Goal: Obtain resource: Download file/media

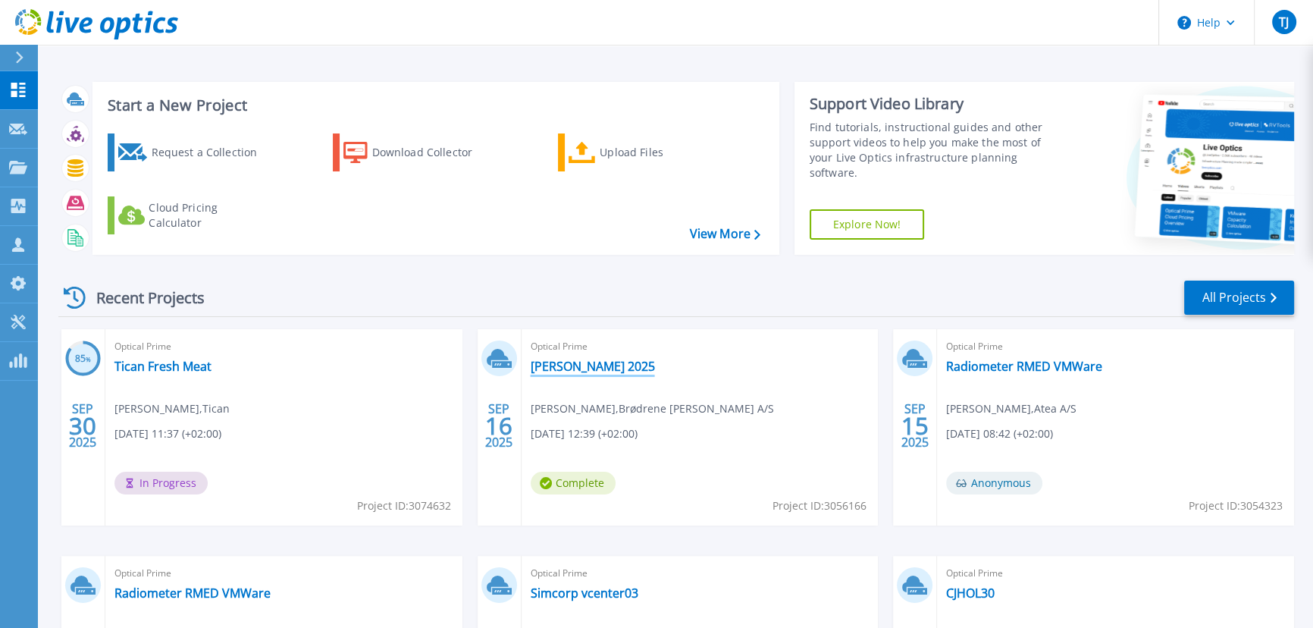
click at [591, 363] on link "[PERSON_NAME] 2025" at bounding box center [593, 366] width 124 height 15
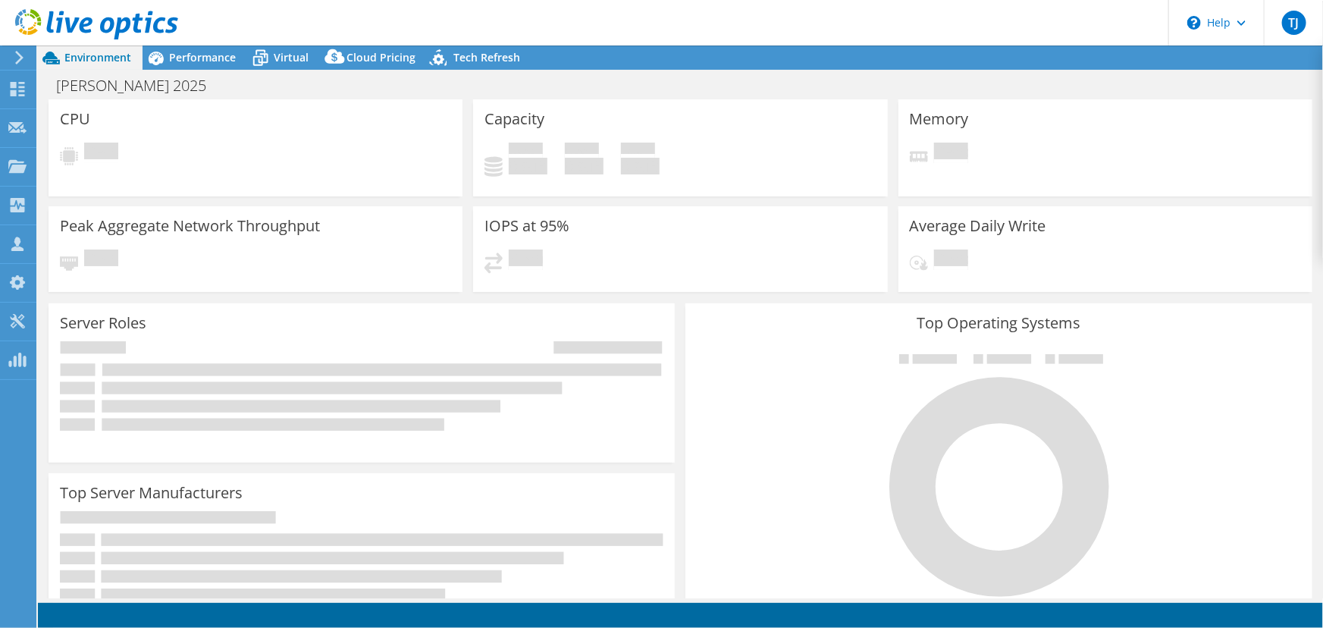
select select "EUFrankfurt"
select select "USD"
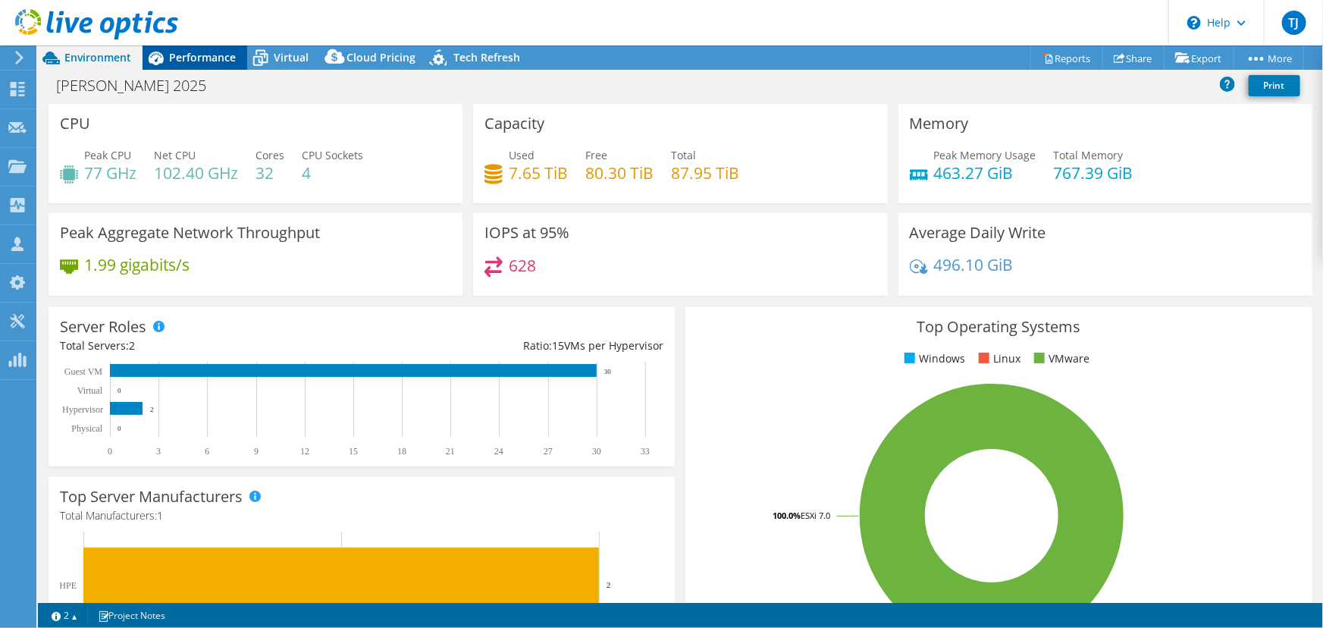
click at [193, 54] on span "Performance" at bounding box center [202, 57] width 67 height 14
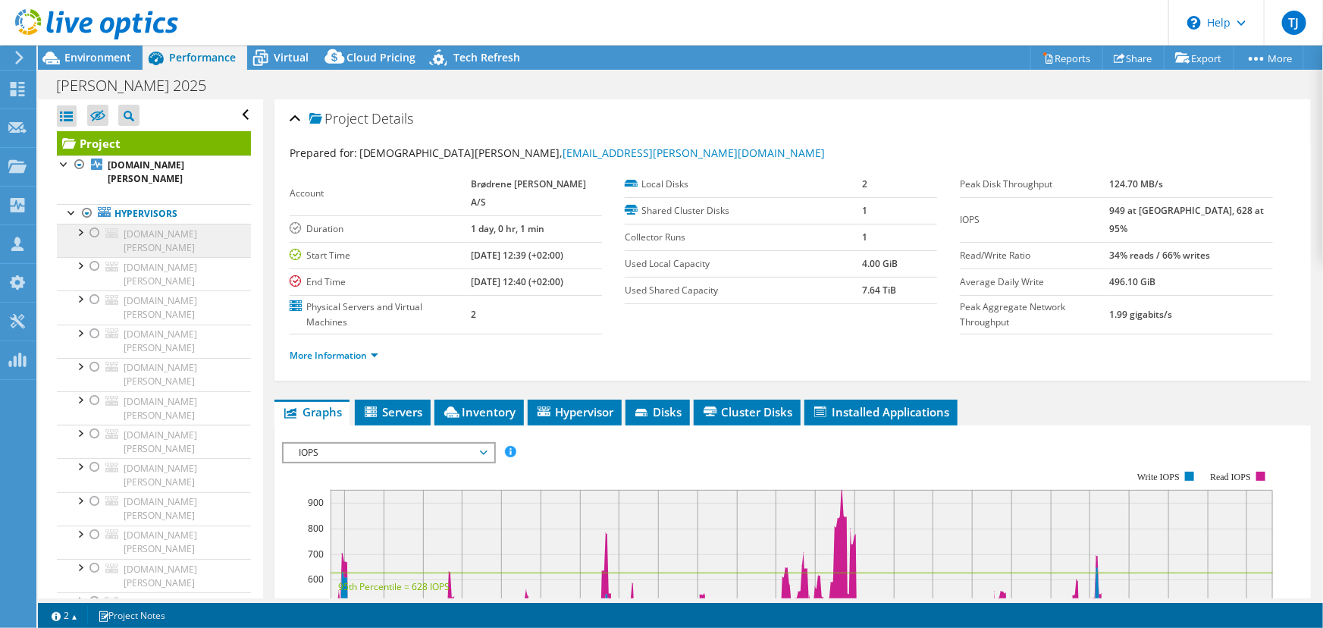
click at [92, 242] on div at bounding box center [94, 233] width 15 height 18
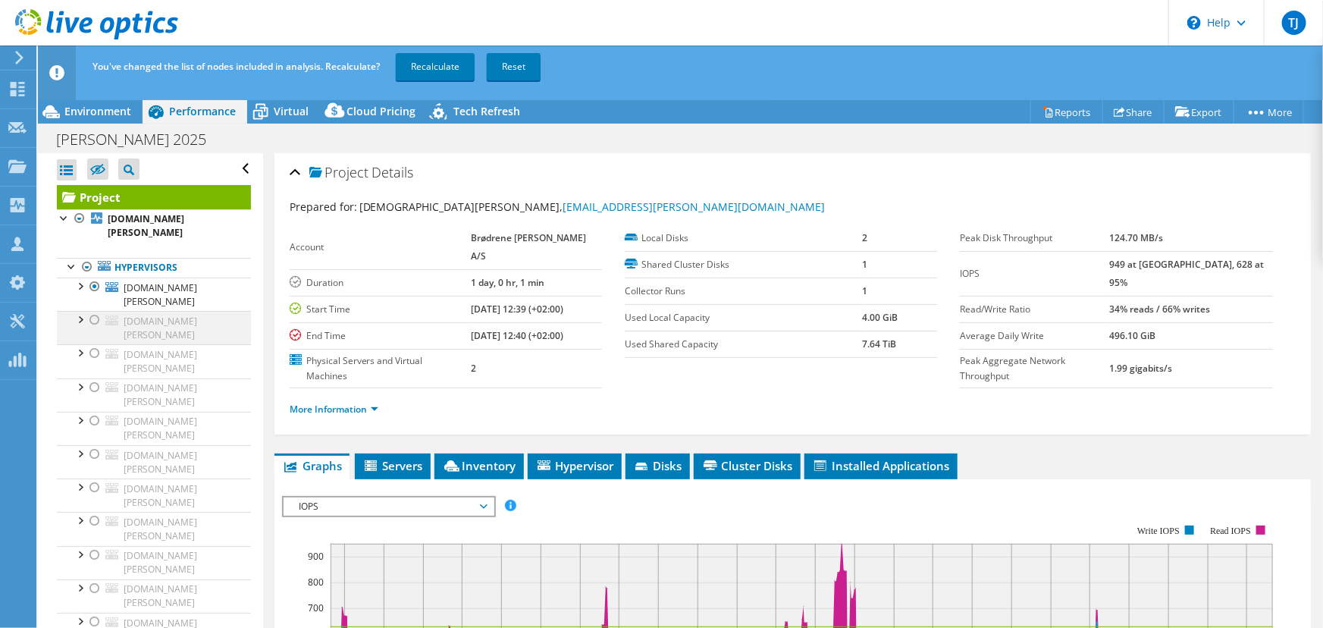
click at [93, 329] on div at bounding box center [94, 320] width 15 height 18
click at [92, 362] on div at bounding box center [94, 353] width 15 height 18
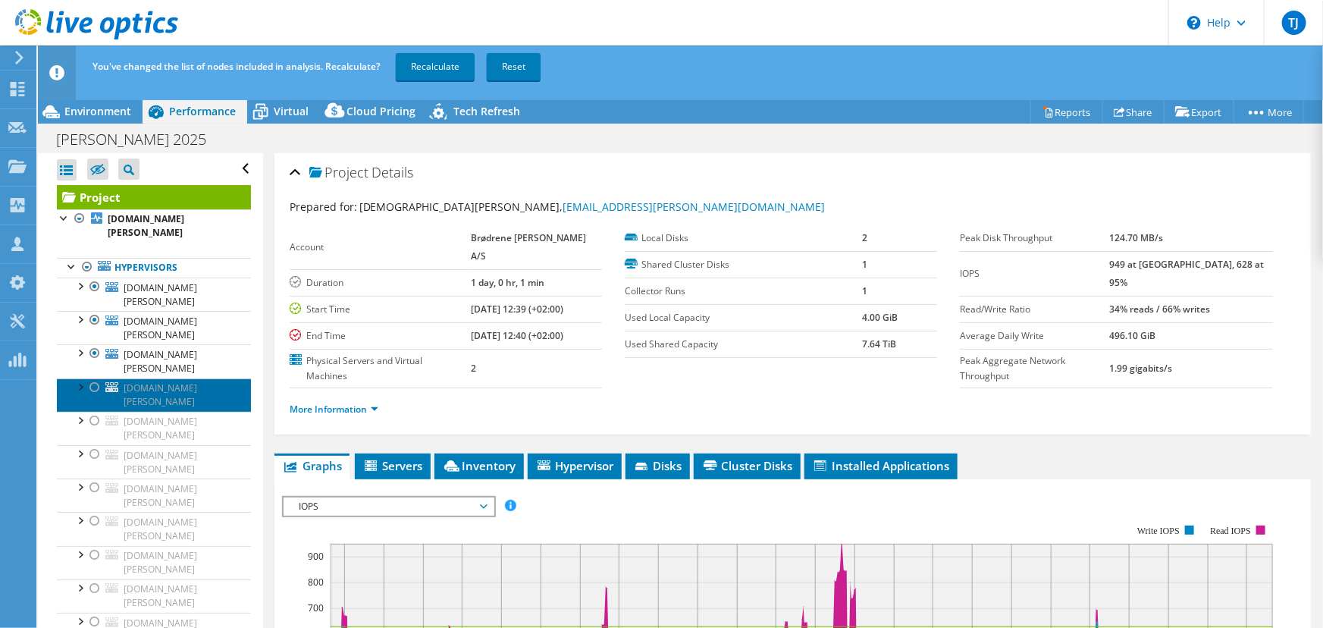
click at [92, 412] on link "[DOMAIN_NAME][PERSON_NAME]" at bounding box center [154, 394] width 194 height 33
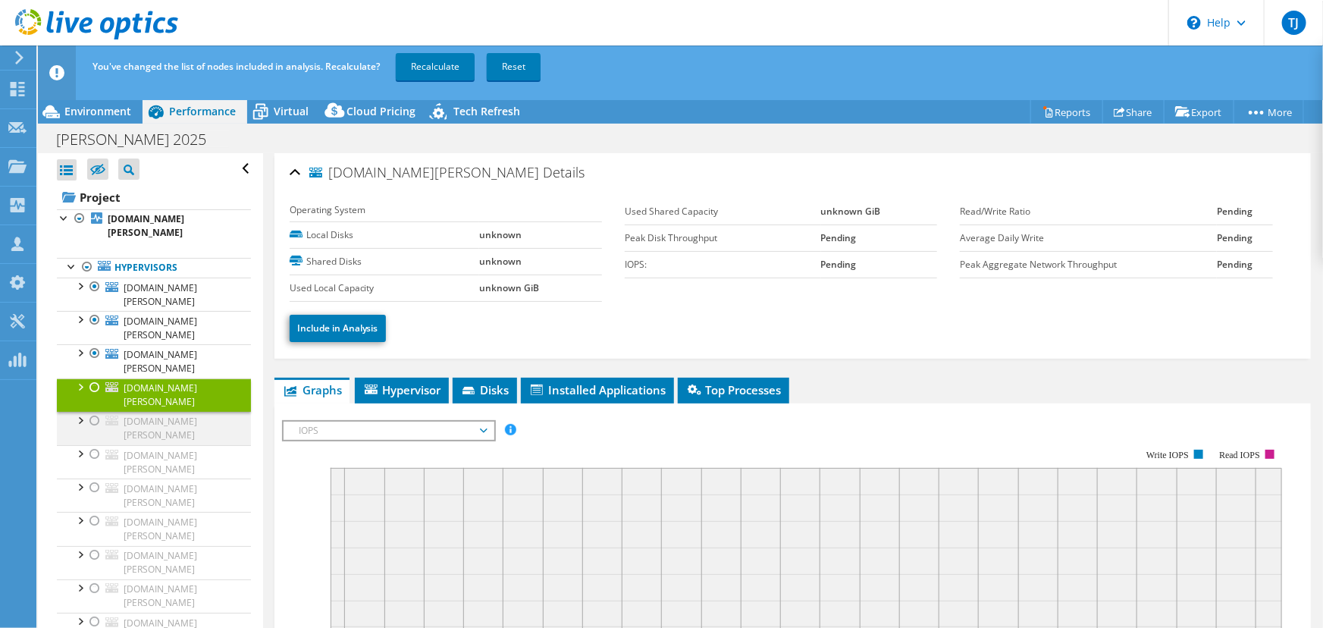
click at [91, 430] on div at bounding box center [94, 421] width 15 height 18
click at [94, 396] on div at bounding box center [94, 387] width 15 height 18
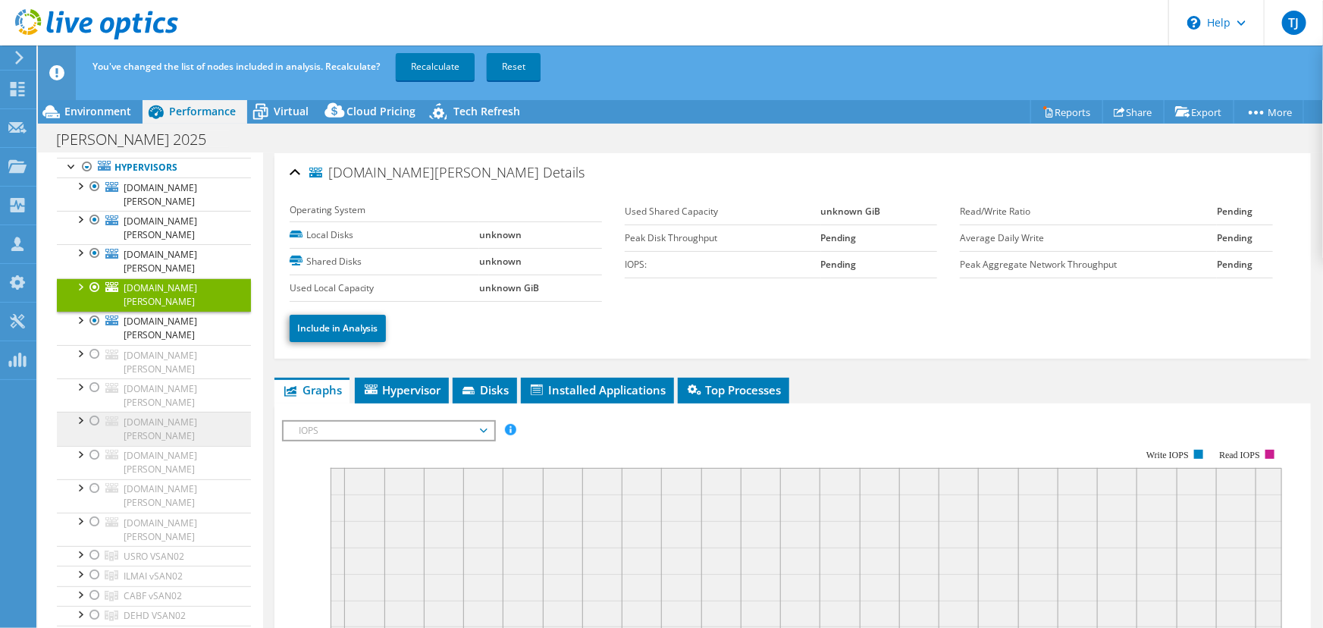
scroll to position [275, 0]
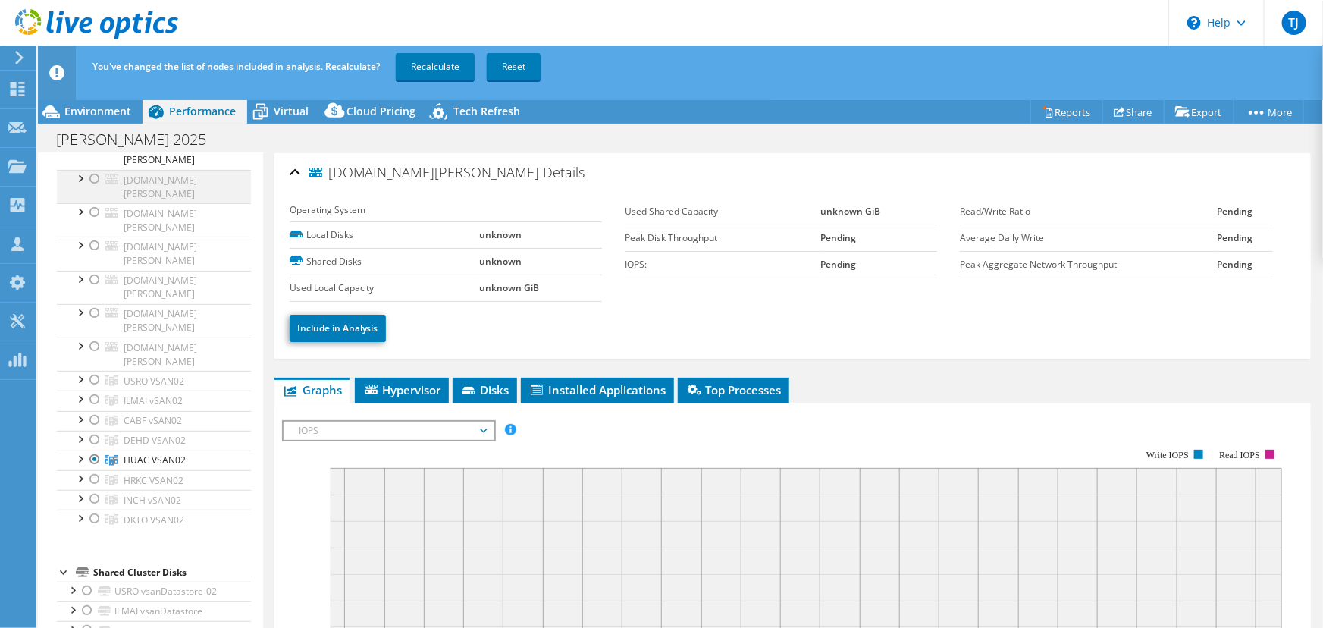
click at [94, 188] on div at bounding box center [94, 179] width 15 height 18
click at [93, 221] on div at bounding box center [94, 212] width 15 height 18
click at [92, 255] on div at bounding box center [94, 246] width 15 height 18
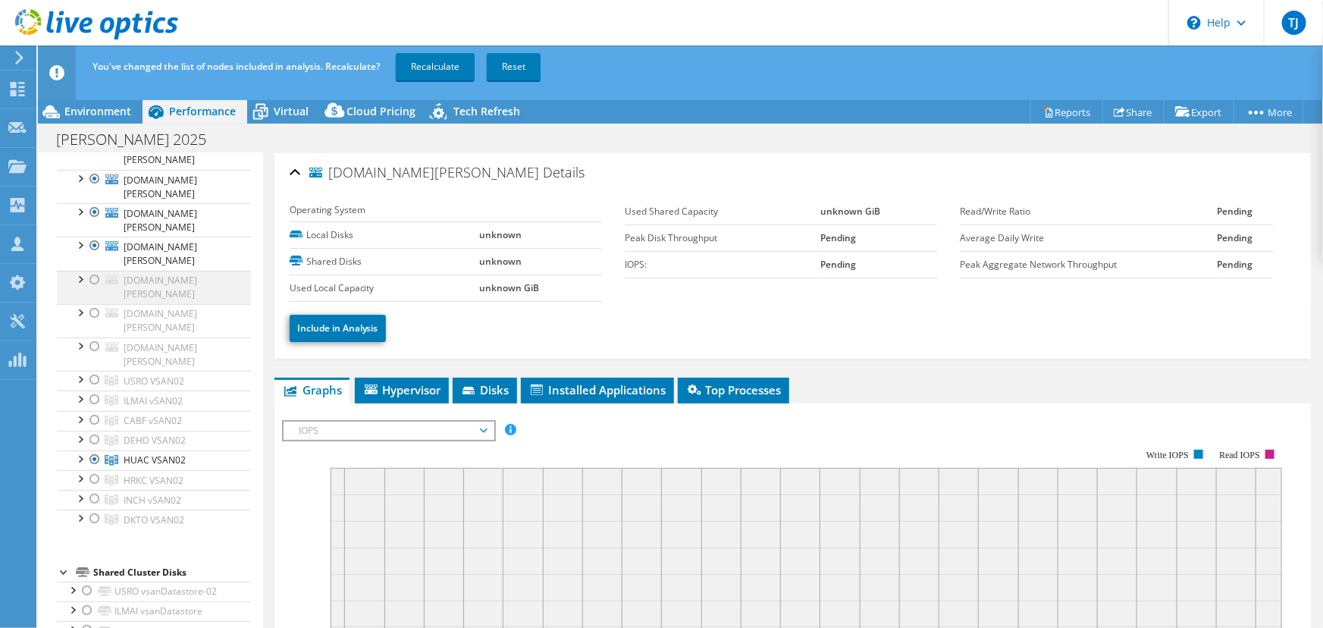
click at [91, 289] on div at bounding box center [94, 280] width 15 height 18
click at [91, 322] on div at bounding box center [94, 313] width 15 height 18
click at [93, 356] on div at bounding box center [94, 346] width 15 height 18
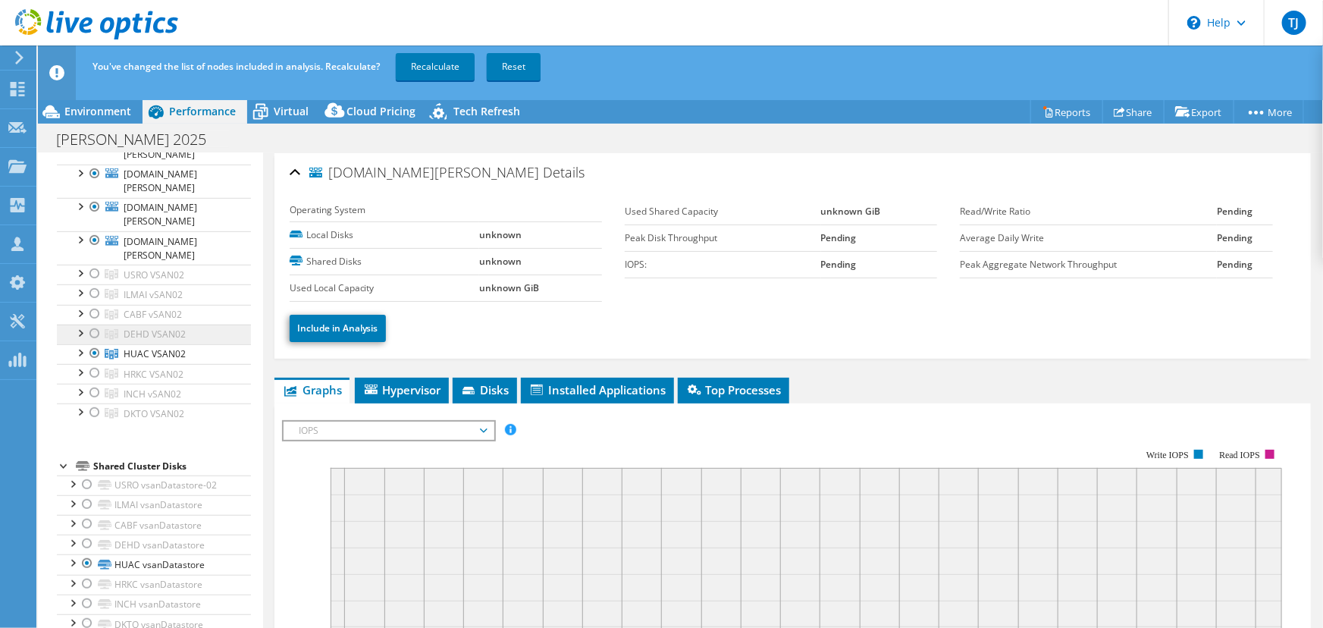
scroll to position [543, 0]
click at [92, 274] on div at bounding box center [94, 274] width 15 height 18
click at [93, 296] on div at bounding box center [94, 293] width 15 height 18
click at [92, 313] on div at bounding box center [94, 314] width 15 height 18
click at [94, 332] on div at bounding box center [94, 333] width 15 height 18
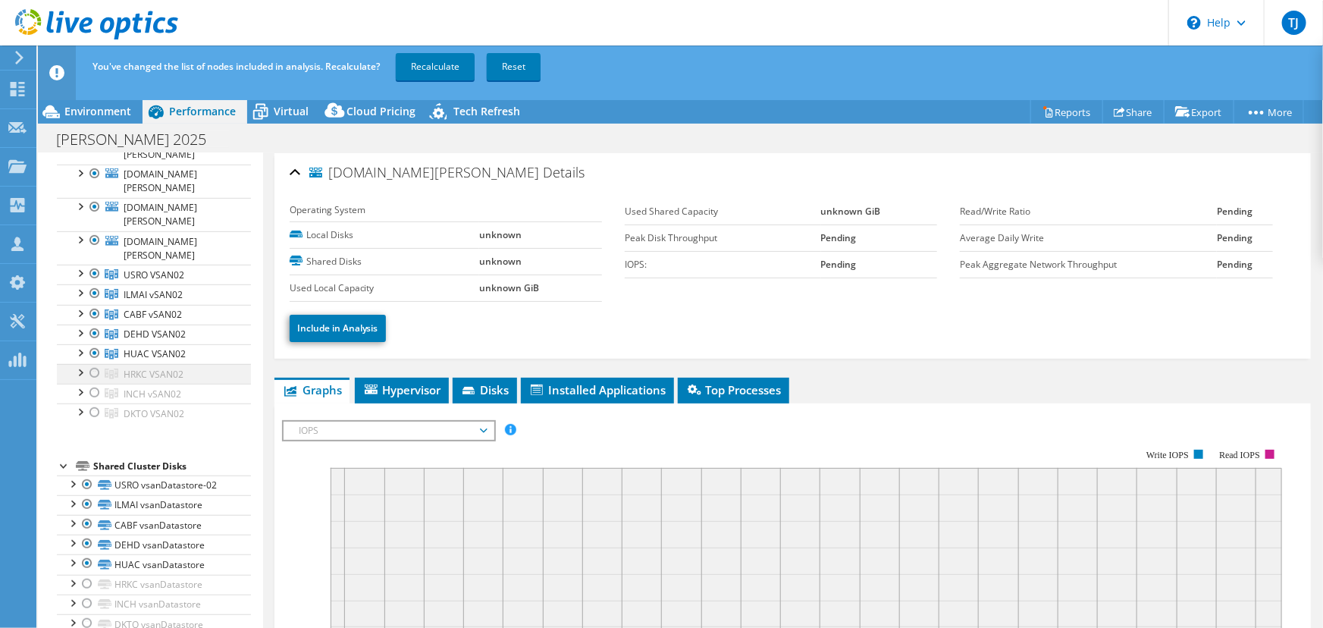
click at [92, 373] on div at bounding box center [94, 373] width 15 height 18
click at [93, 394] on div at bounding box center [94, 393] width 15 height 18
click at [93, 414] on div at bounding box center [94, 412] width 15 height 18
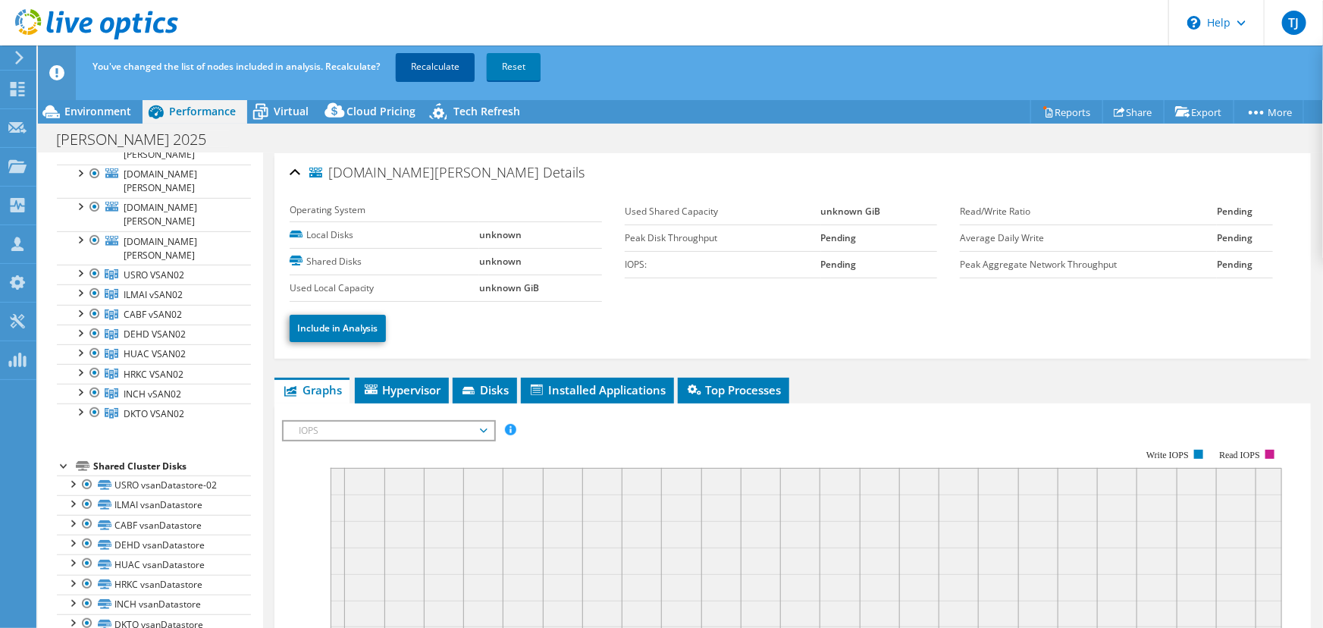
click at [425, 56] on link "Recalculate" at bounding box center [435, 66] width 79 height 27
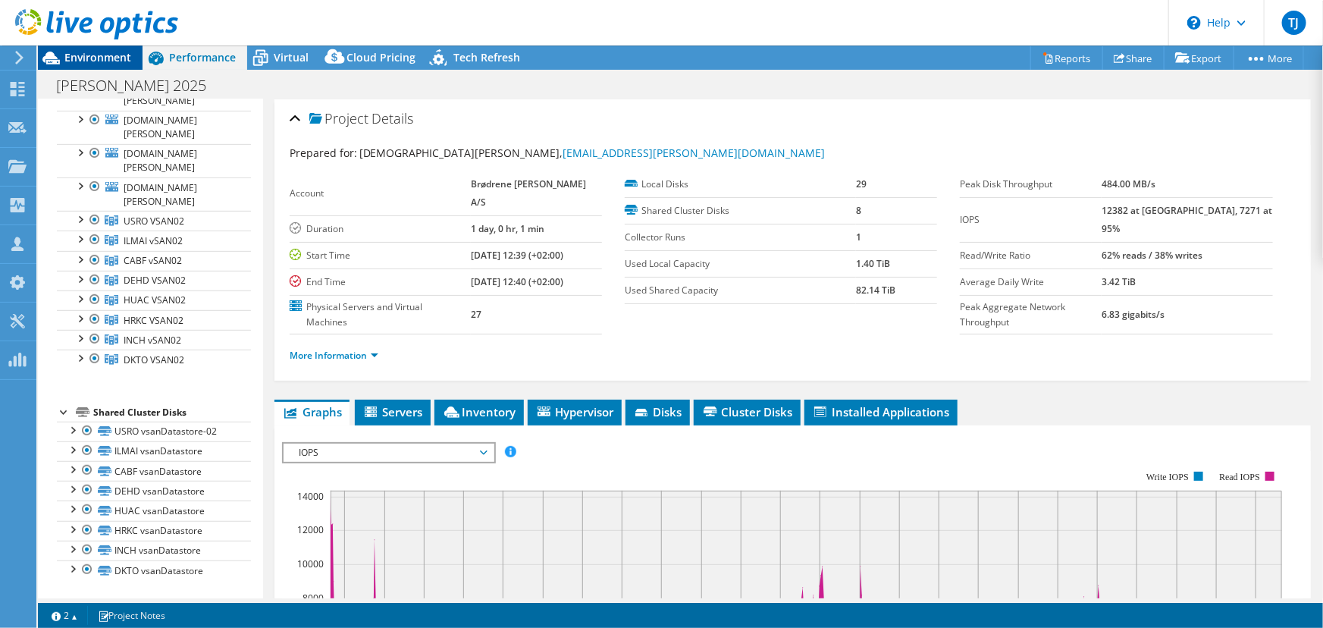
click at [83, 52] on span "Environment" at bounding box center [97, 57] width 67 height 14
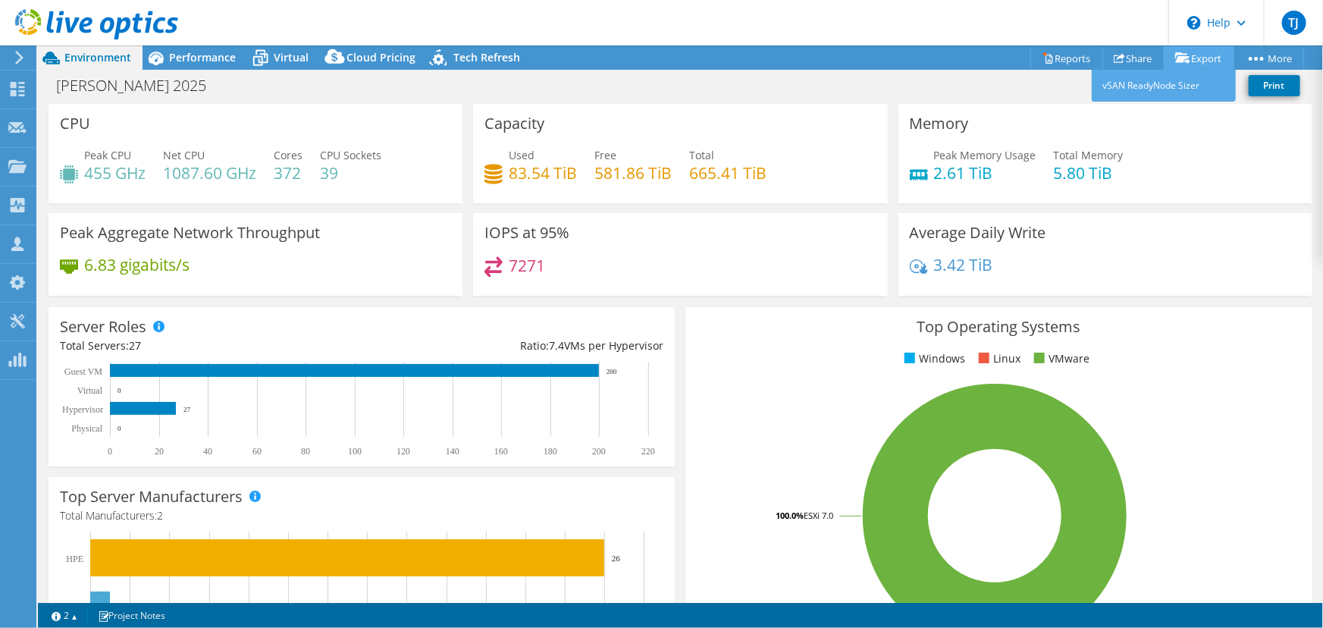
click at [1211, 58] on link "Export" at bounding box center [1199, 57] width 70 height 23
click at [1049, 55] on link "Reports" at bounding box center [1066, 57] width 73 height 23
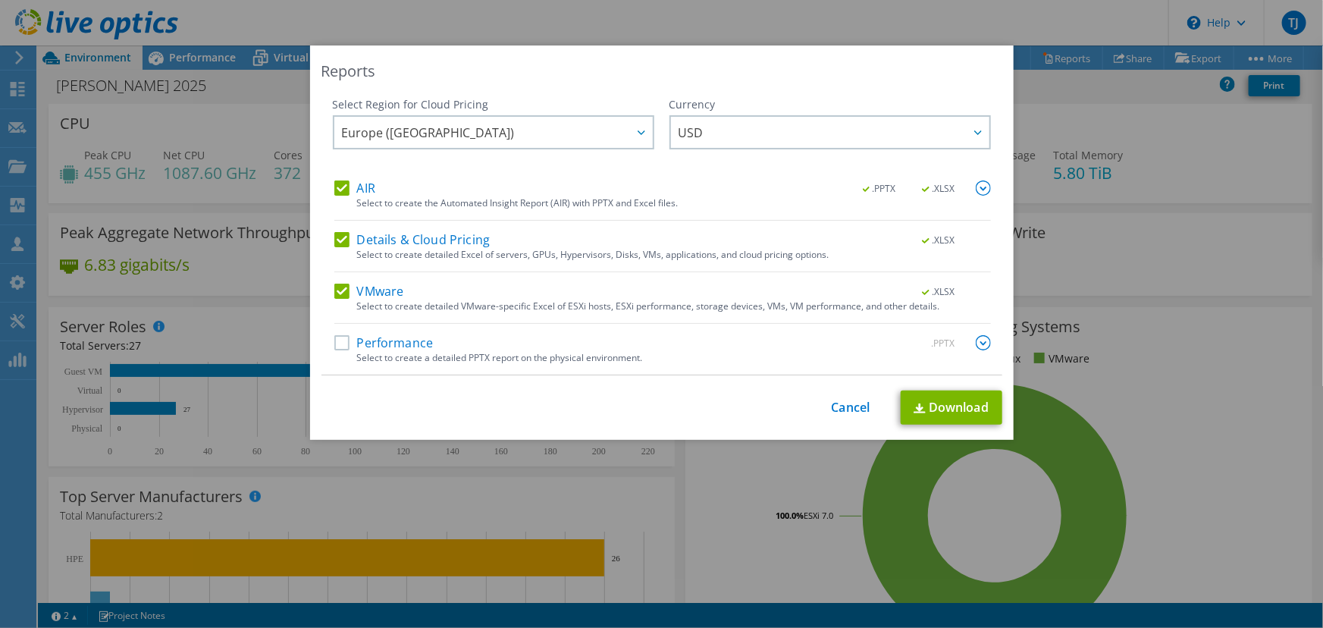
click at [336, 338] on label "Performance" at bounding box center [383, 342] width 99 height 15
click at [0, 0] on input "Performance" at bounding box center [0, 0] width 0 height 0
click at [947, 406] on link "Download" at bounding box center [952, 407] width 102 height 34
click at [1051, 142] on div "Reports Select Region for Cloud Pricing Asia Pacific ([GEOGRAPHIC_DATA]) [GEOGR…" at bounding box center [661, 313] width 1323 height 537
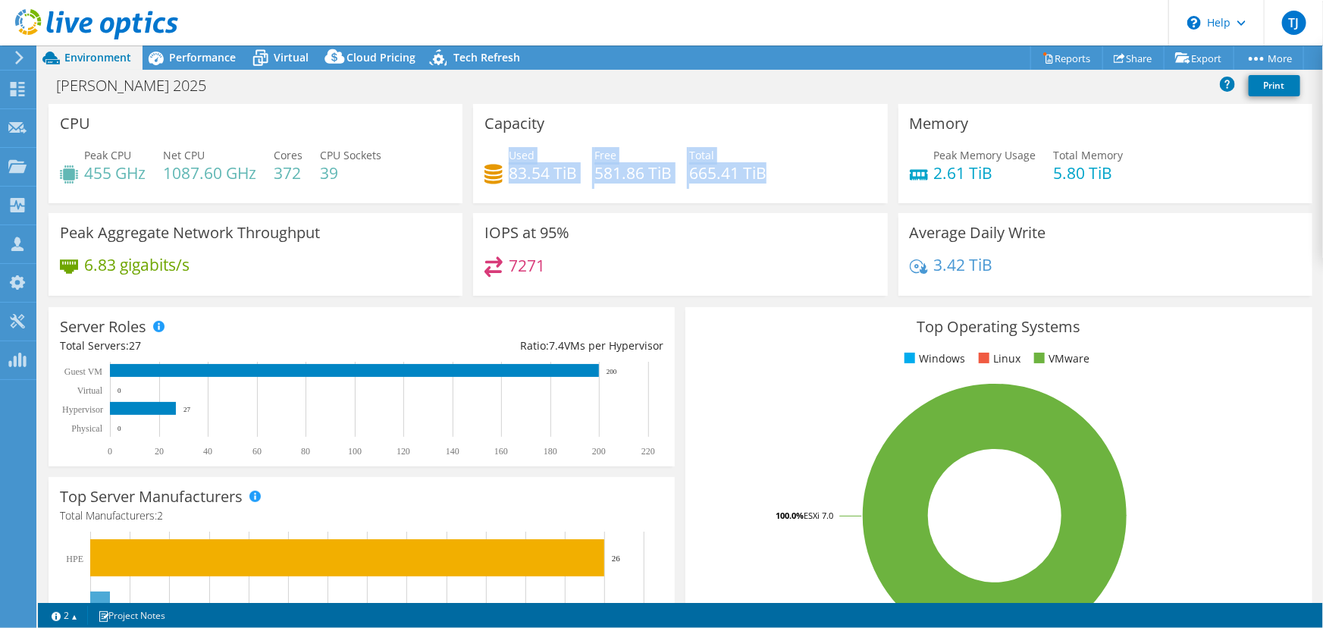
drag, startPoint x: 768, startPoint y: 171, endPoint x: 512, endPoint y: 146, distance: 256.6
click at [512, 147] on div "Used 83.54 TiB Free 581.86 TiB Total 665.41 TiB" at bounding box center [679, 171] width 391 height 49
click at [773, 161] on div "Used 83.54 TiB Free 581.86 TiB Total 665.41 TiB" at bounding box center [679, 171] width 391 height 49
drag, startPoint x: 716, startPoint y: 168, endPoint x: 421, endPoint y: 149, distance: 296.2
click at [504, 151] on div "Used 83.54 TiB Free 581.86 TiB Total 665.41 TiB" at bounding box center [679, 171] width 391 height 49
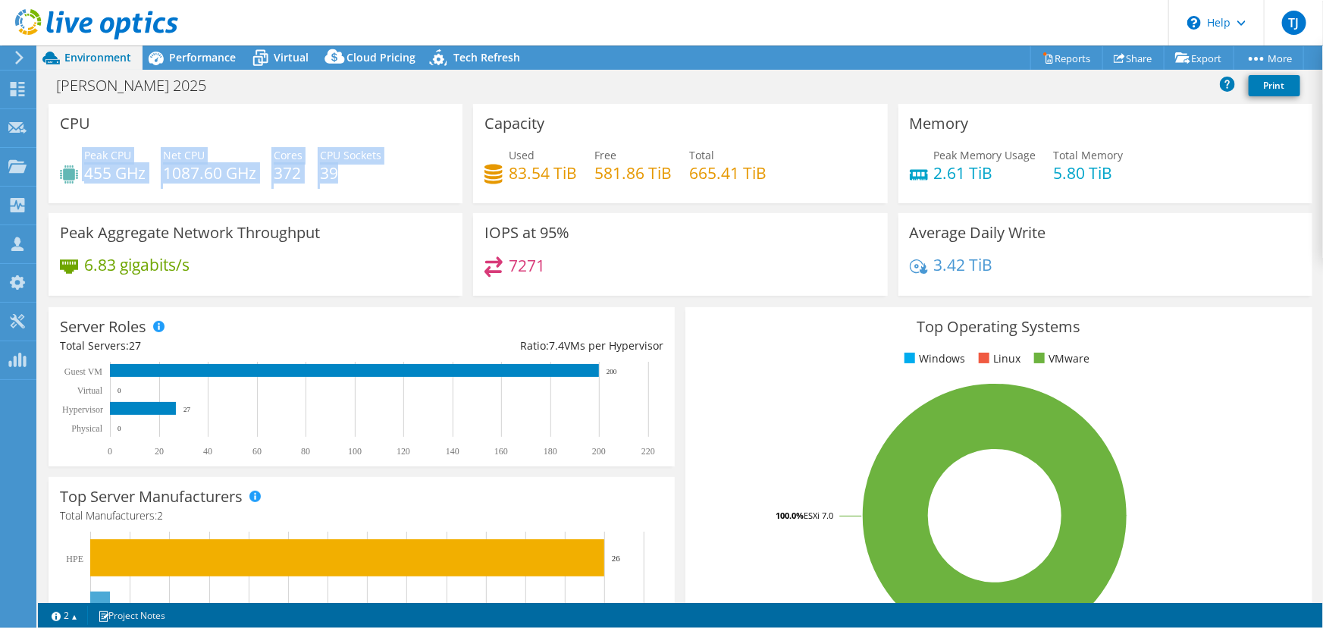
drag, startPoint x: 303, startPoint y: 170, endPoint x: 78, endPoint y: 155, distance: 225.6
click at [78, 155] on div "Peak CPU 455 GHz Net CPU 1087.60 GHz Cores 372 CPU Sockets 39" at bounding box center [255, 171] width 391 height 49
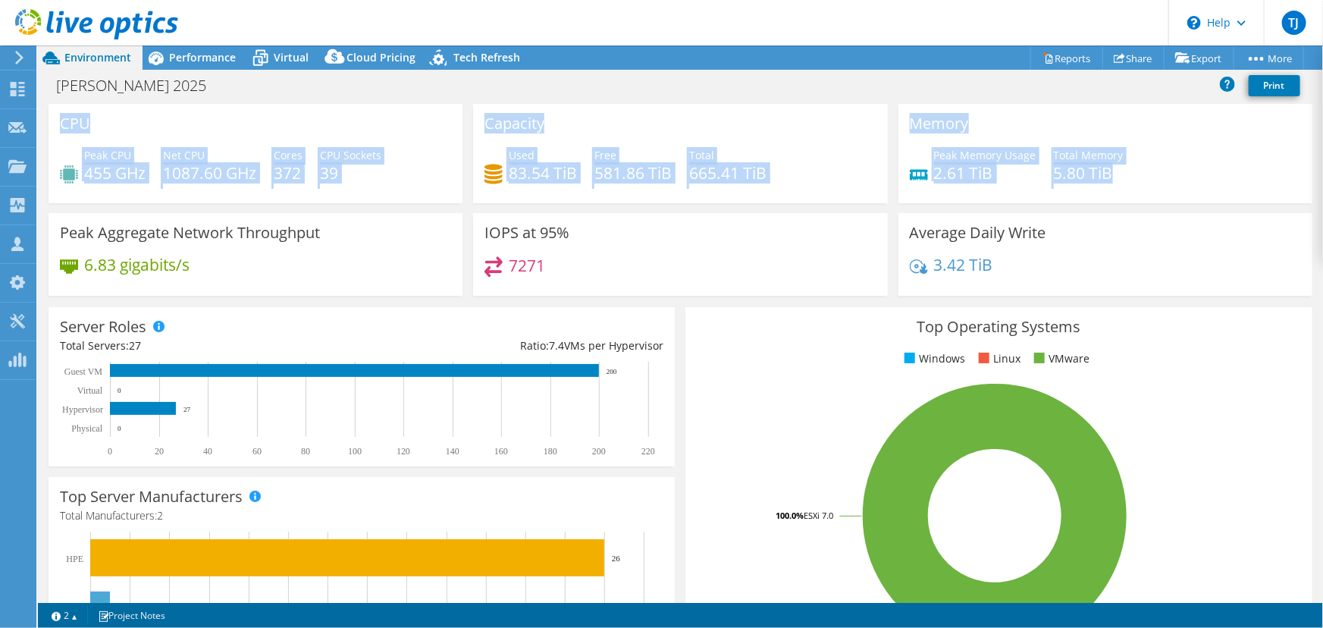
drag, startPoint x: 61, startPoint y: 121, endPoint x: 1124, endPoint y: 169, distance: 1063.9
click at [1124, 169] on div "CPU Peak CPU 455 GHz Net CPU 1087.60 GHz Cores 372 CPU Sockets 39 Capacity Used…" at bounding box center [680, 205] width 1274 height 202
click at [288, 196] on div "CPU Peak CPU 455 GHz Net CPU 1087.60 GHz Cores 372 CPU Sockets 39" at bounding box center [256, 153] width 414 height 99
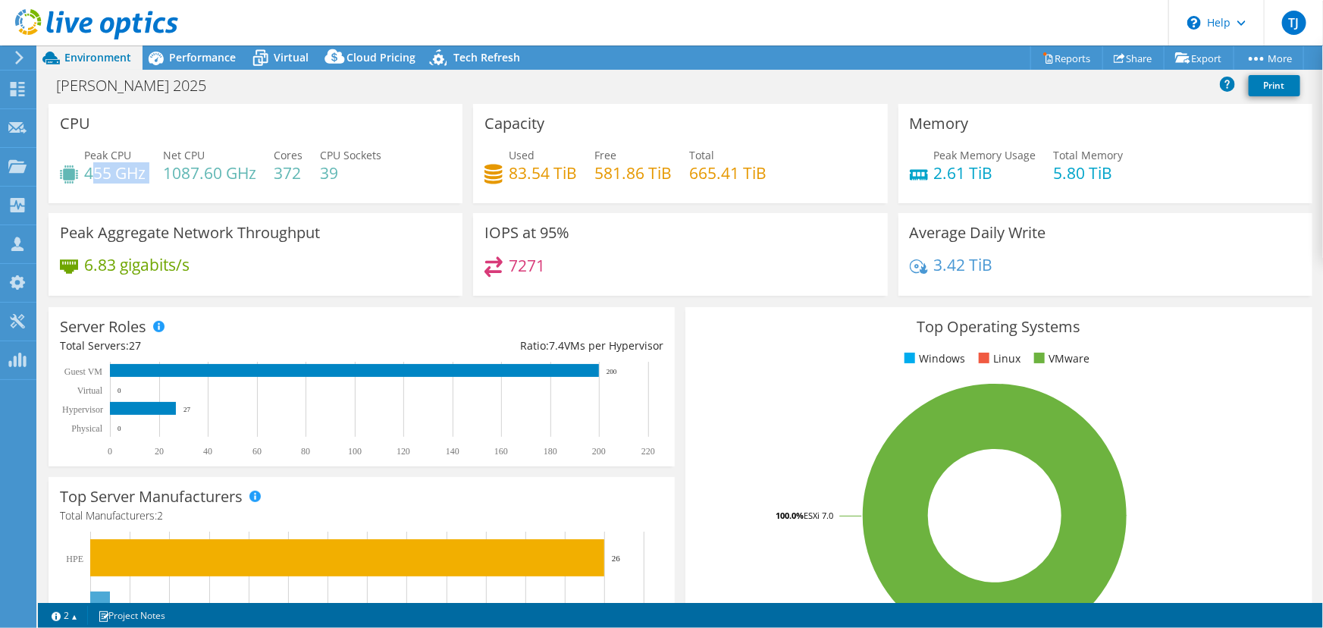
drag, startPoint x: 93, startPoint y: 170, endPoint x: 156, endPoint y: 169, distance: 62.9
click at [156, 169] on div "Peak CPU 455 GHz Net CPU 1087.60 GHz Cores 372 CPU Sockets 39" at bounding box center [255, 171] width 391 height 49
drag, startPoint x: 287, startPoint y: 169, endPoint x: 331, endPoint y: 167, distance: 44.8
click at [331, 167] on div "Peak CPU 455 GHz Net CPU 1087.60 GHz Cores 372 CPU Sockets 39" at bounding box center [255, 171] width 391 height 49
click at [220, 164] on div "Peak CPU 455 GHz Net CPU 1087.60 GHz Cores 372 CPU Sockets 39" at bounding box center [255, 171] width 391 height 49
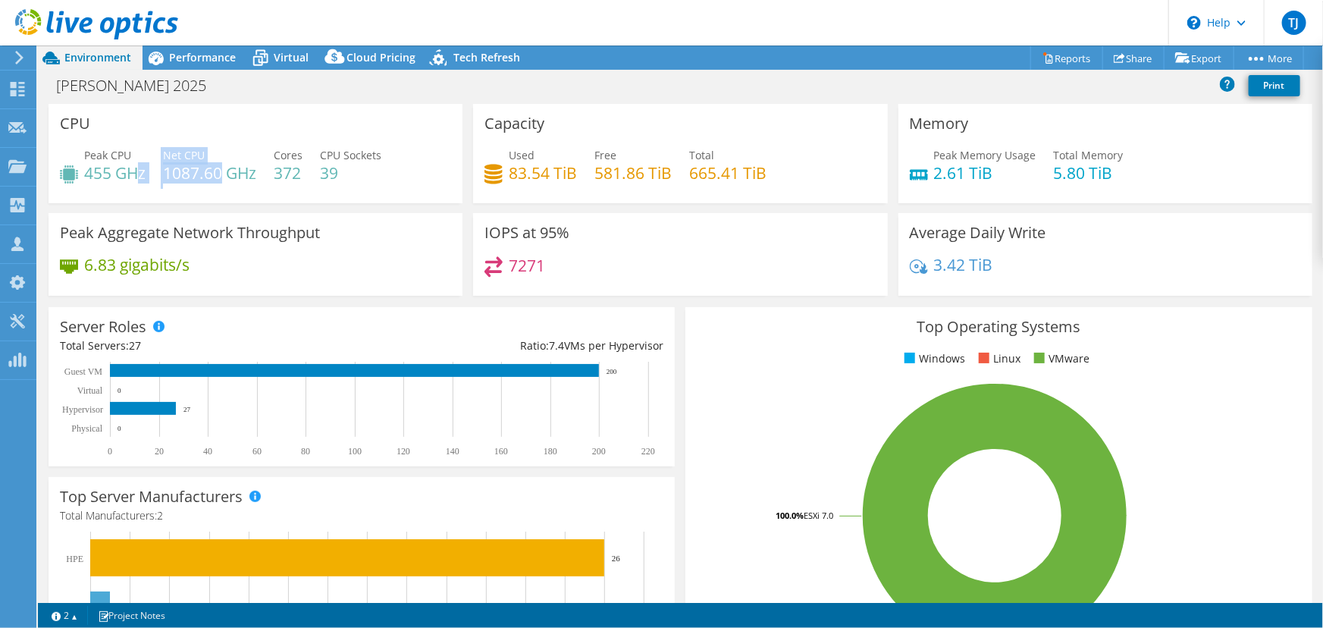
click at [220, 164] on h4 "1087.60 GHz" at bounding box center [209, 172] width 93 height 17
